Goal: Find specific page/section: Find specific page/section

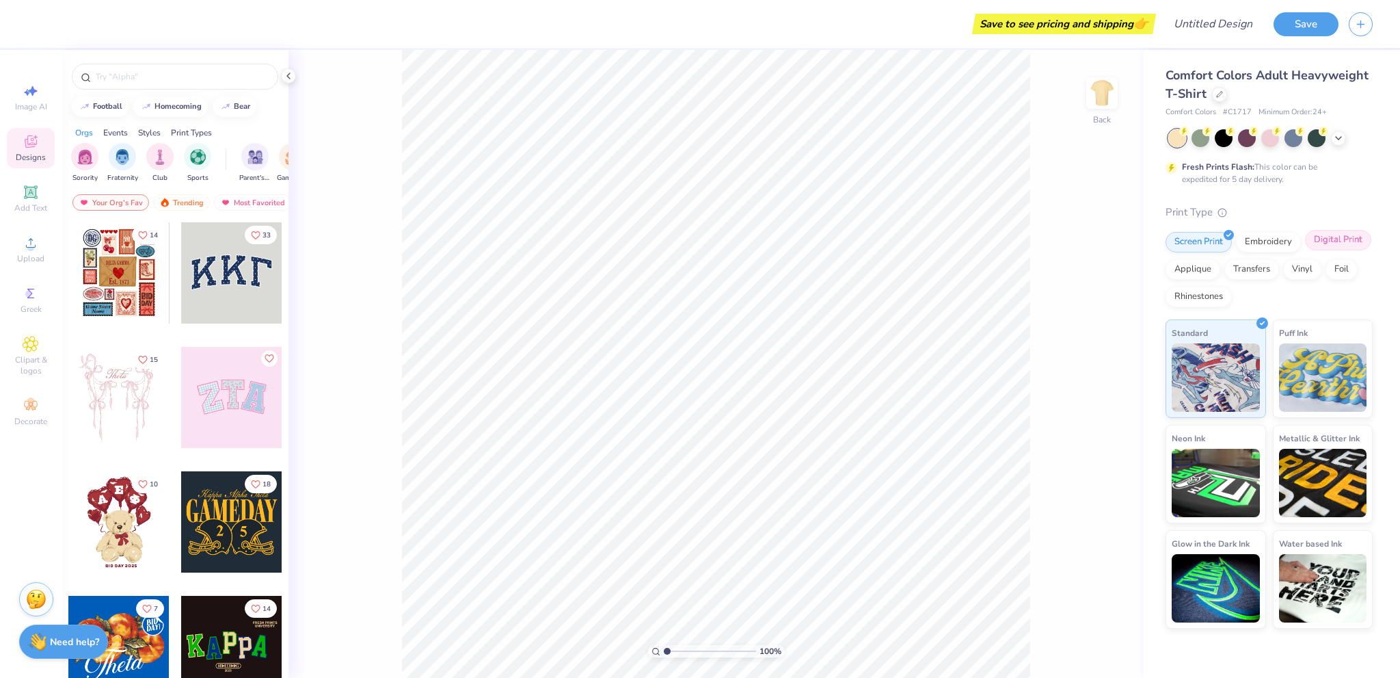
click at [1347, 242] on div "Digital Print" at bounding box center [1338, 240] width 66 height 21
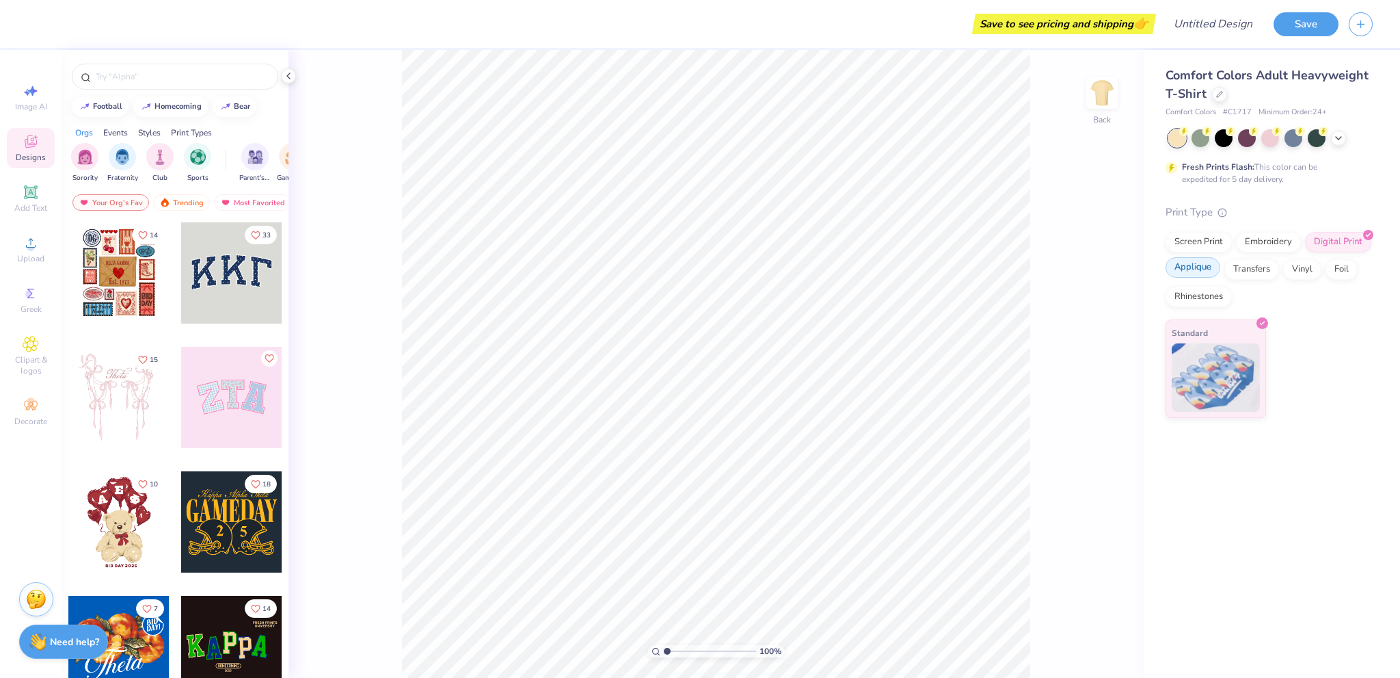
click at [1196, 276] on div "Applique" at bounding box center [1193, 267] width 55 height 21
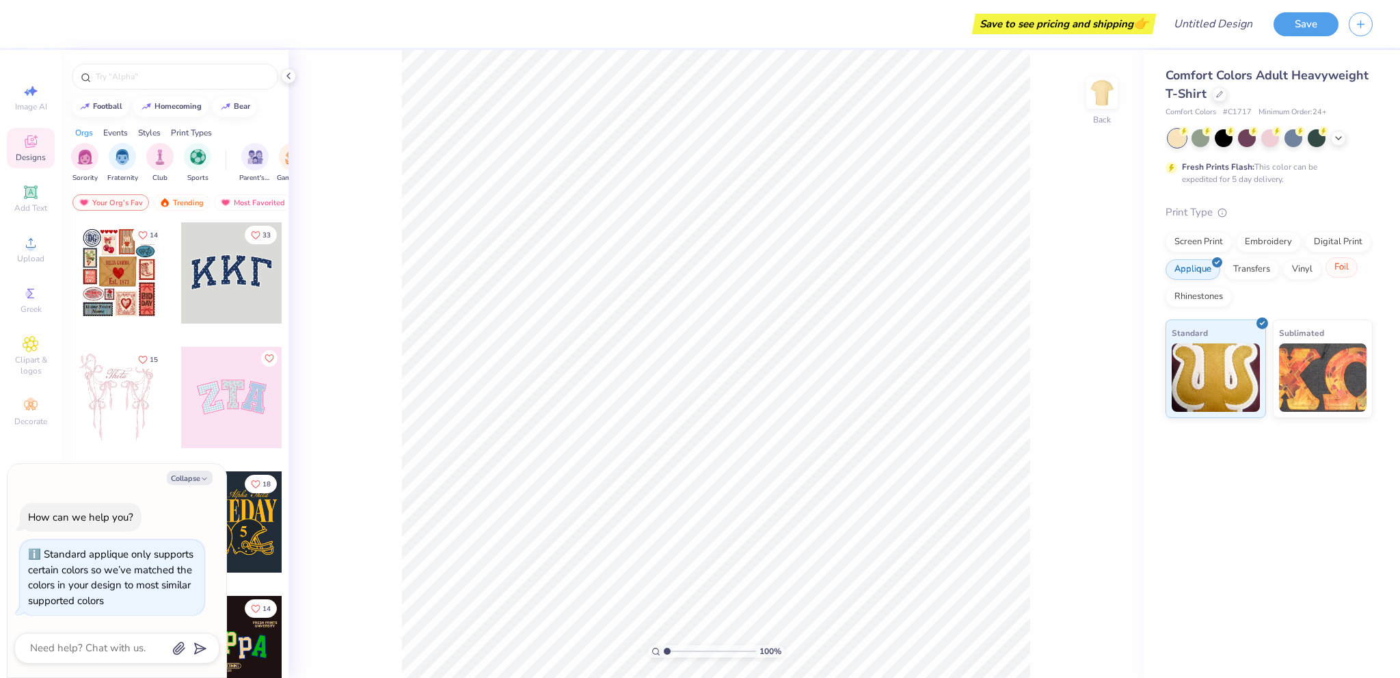
click at [1340, 271] on div "Foil" at bounding box center [1342, 267] width 32 height 21
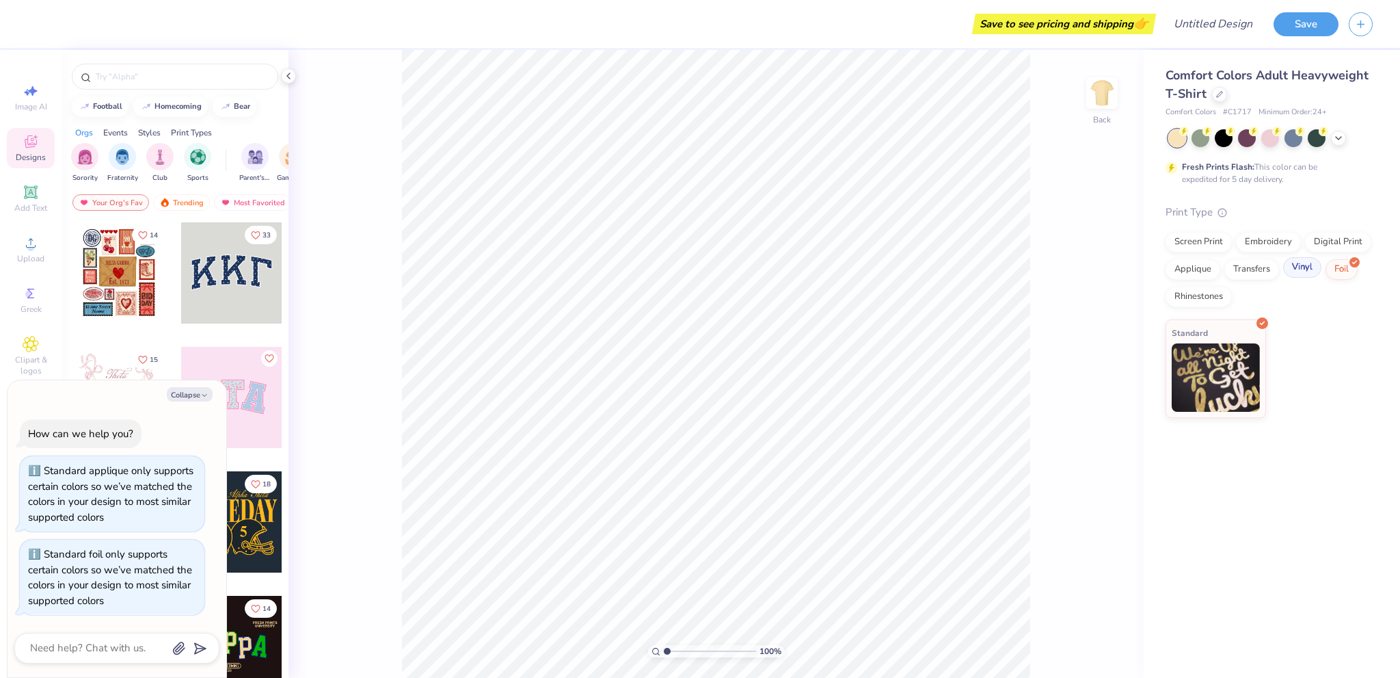
click at [1302, 271] on div "Vinyl" at bounding box center [1303, 267] width 38 height 21
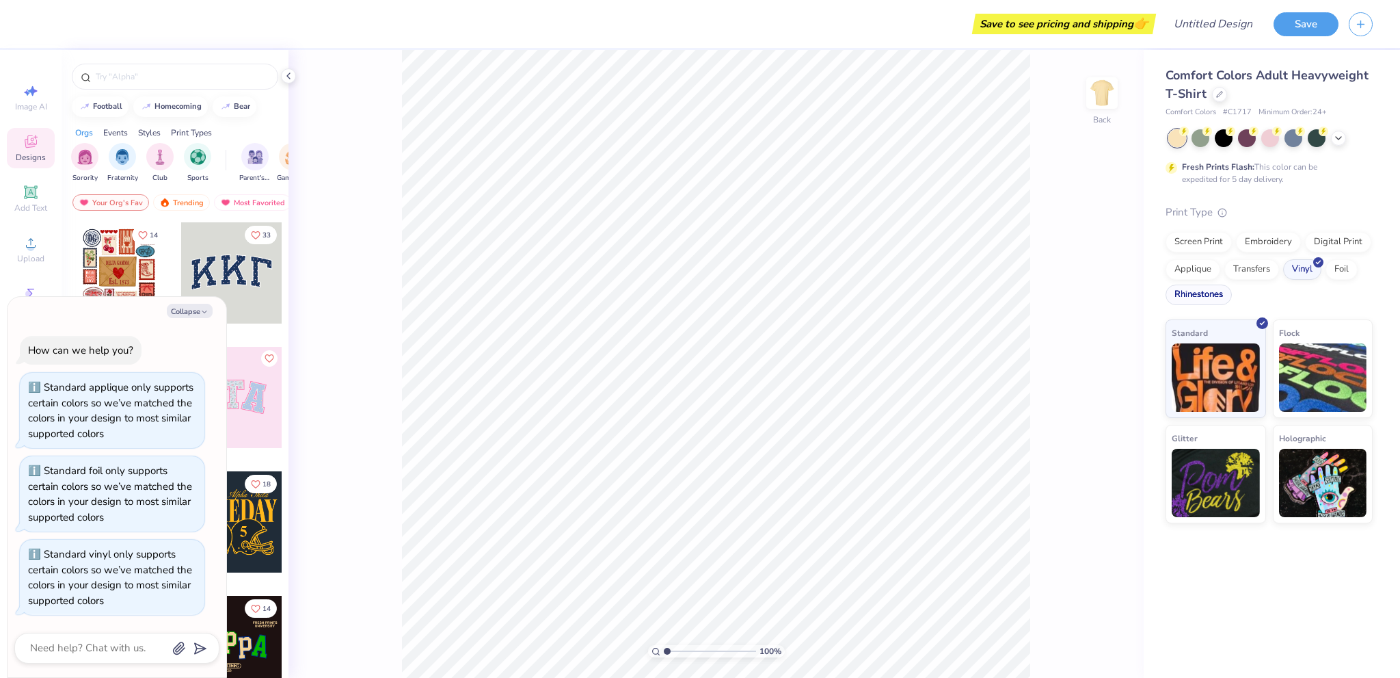
click at [1188, 292] on div "Rhinestones" at bounding box center [1199, 294] width 66 height 21
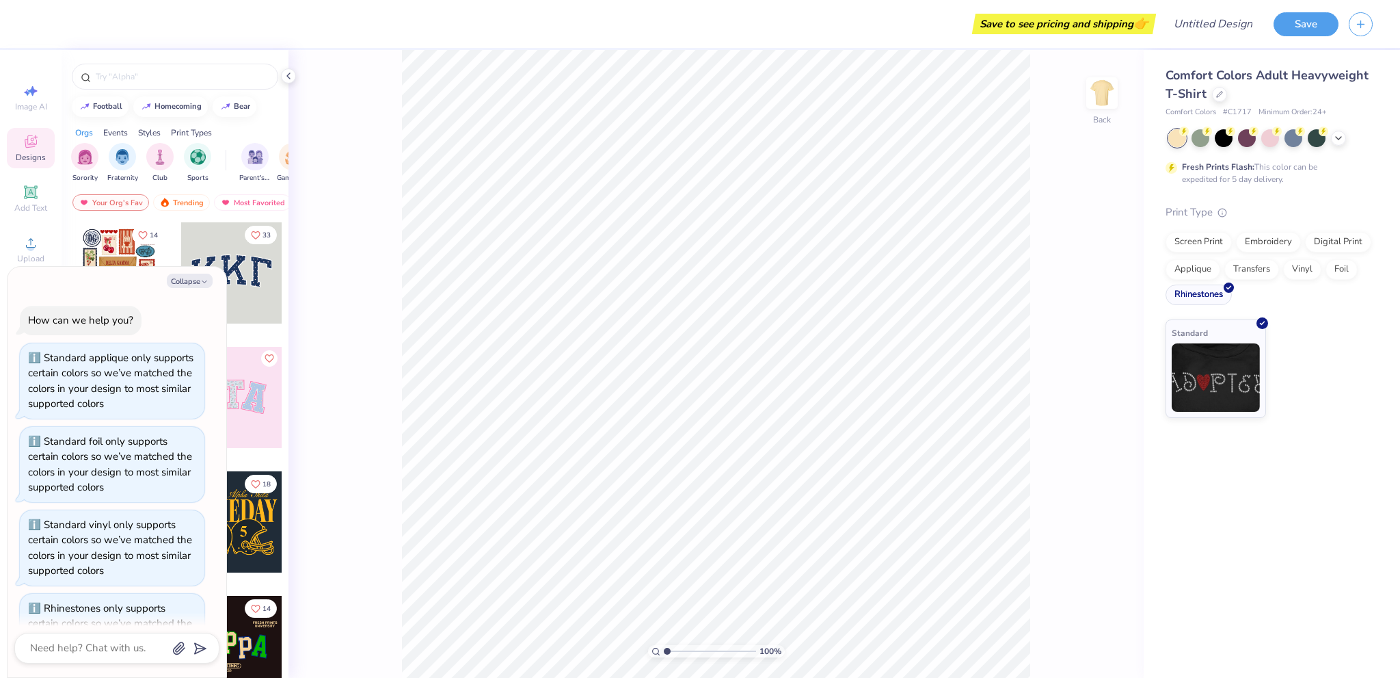
scroll to position [53, 0]
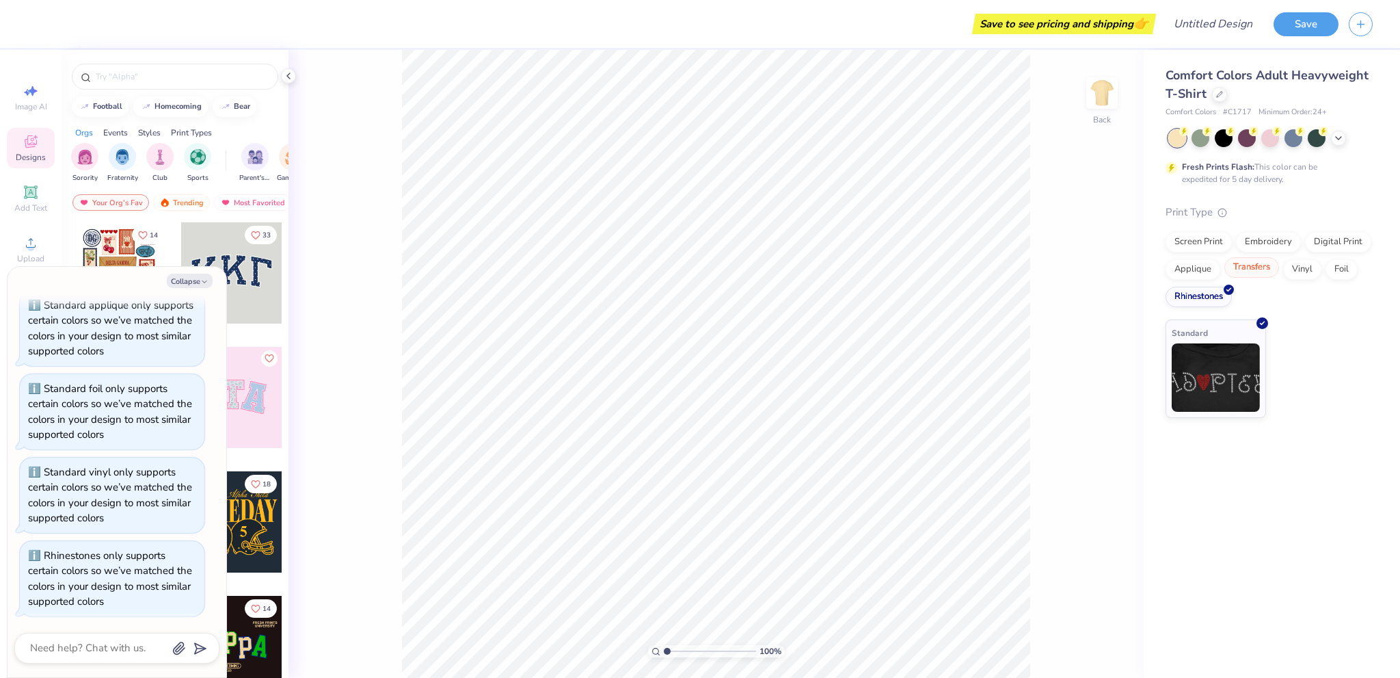
click at [1250, 278] on div "Screen Print Embroidery Digital Print Applique Transfers Vinyl Foil Rhinestones" at bounding box center [1269, 269] width 207 height 75
click at [1263, 270] on div "Transfers" at bounding box center [1252, 267] width 55 height 21
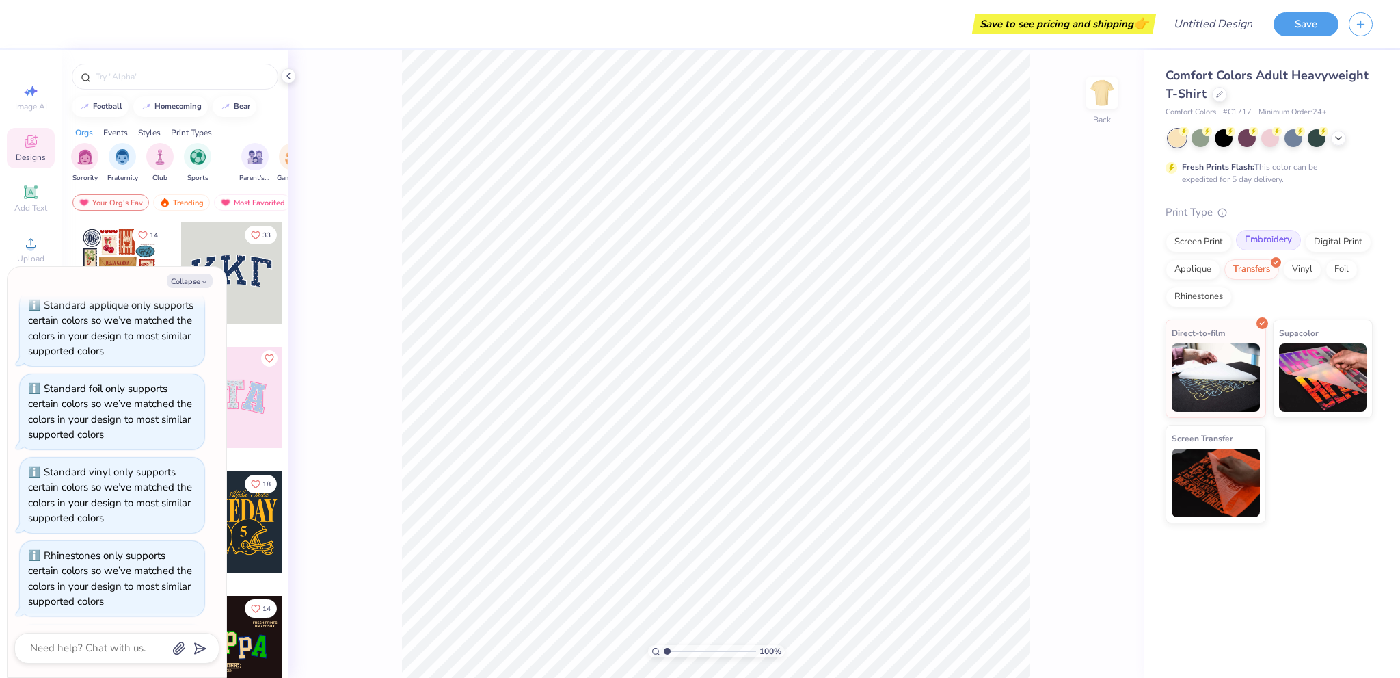
scroll to position [137, 0]
click at [1318, 234] on div "Digital Print" at bounding box center [1338, 240] width 66 height 21
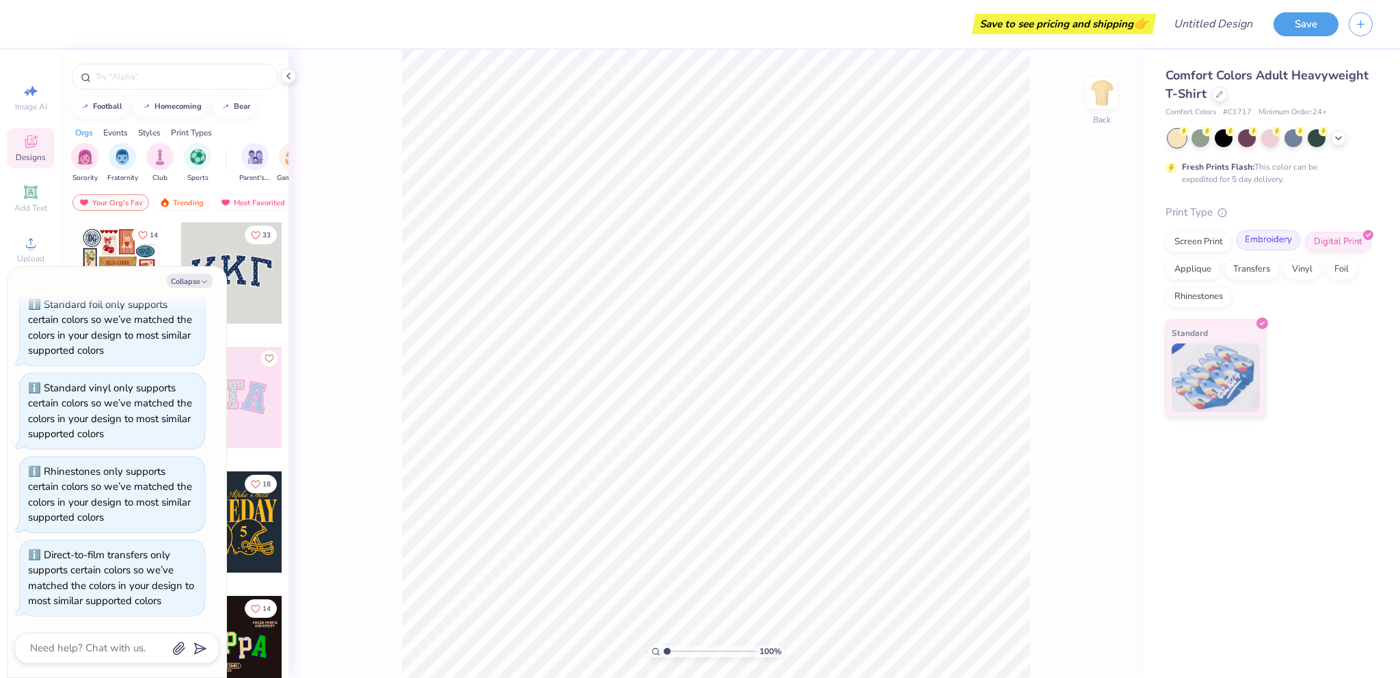
click at [1262, 241] on div "Embroidery" at bounding box center [1268, 240] width 65 height 21
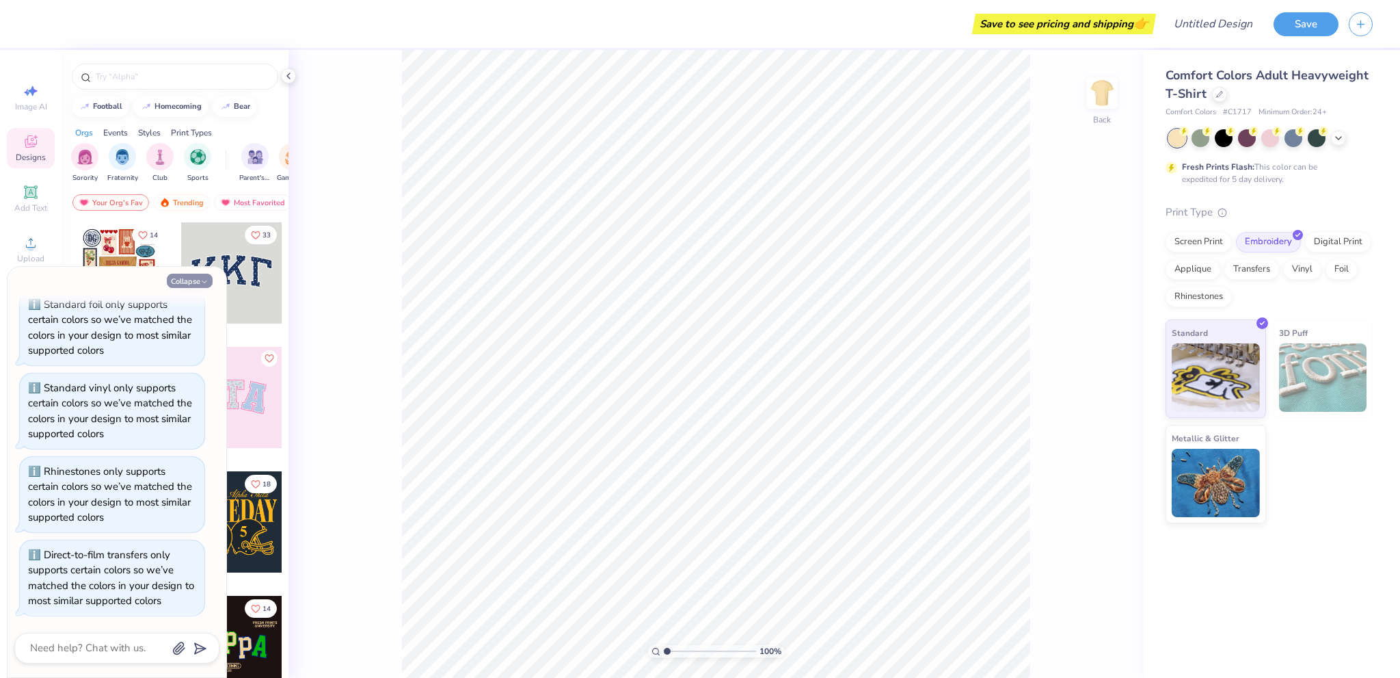
click at [190, 284] on button "Collapse" at bounding box center [190, 281] width 46 height 14
type textarea "x"
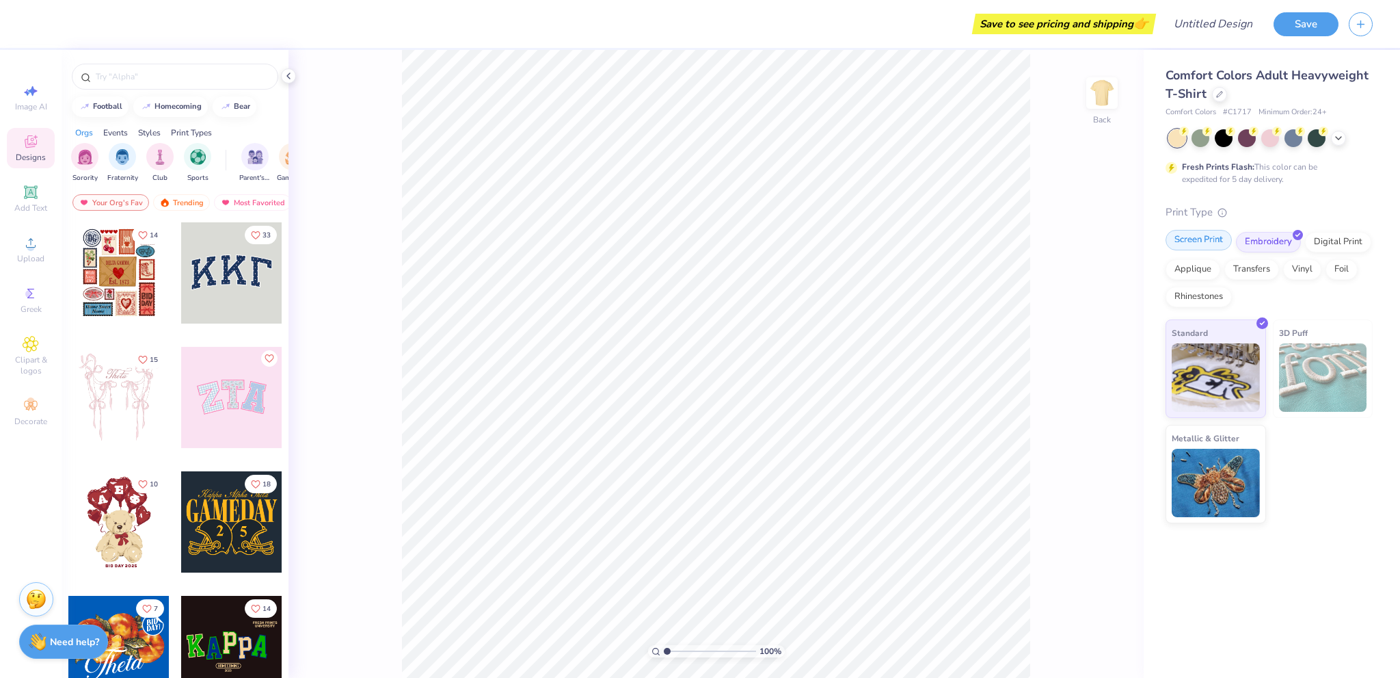
click at [1197, 237] on div "Screen Print" at bounding box center [1199, 240] width 66 height 21
